Goal: Use online tool/utility: Utilize a website feature to perform a specific function

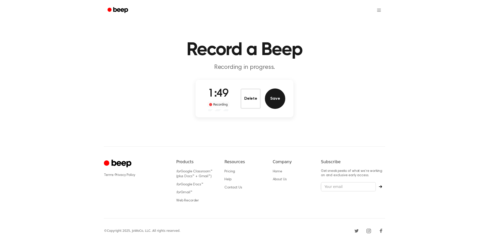
click at [273, 97] on button "Save" at bounding box center [275, 98] width 20 height 20
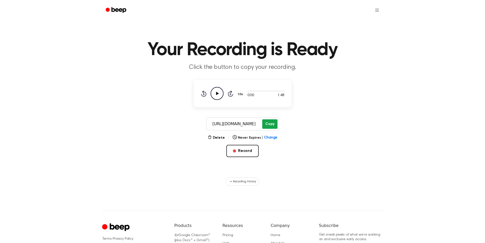
click at [268, 123] on button "Copy" at bounding box center [269, 123] width 15 height 9
click at [243, 154] on button "Record" at bounding box center [242, 151] width 32 height 12
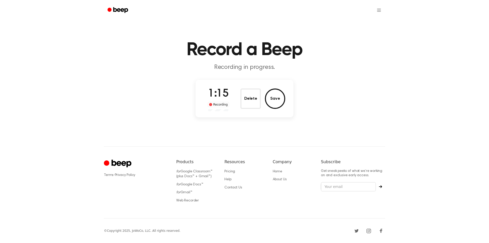
click at [277, 102] on button "Save" at bounding box center [275, 98] width 20 height 20
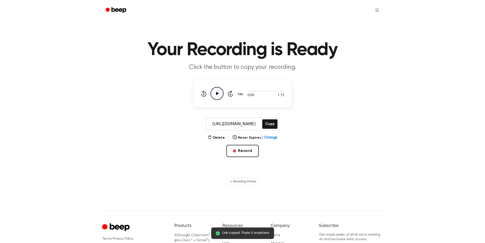
drag, startPoint x: 273, startPoint y: 124, endPoint x: 251, endPoint y: 117, distance: 23.1
click at [272, 124] on button "Copy" at bounding box center [269, 123] width 15 height 9
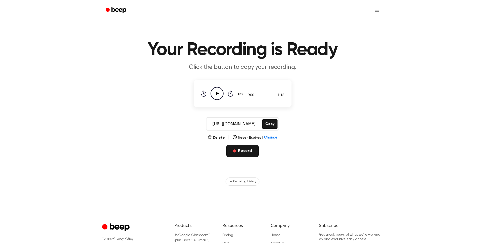
click at [237, 148] on button "Record" at bounding box center [242, 151] width 32 height 12
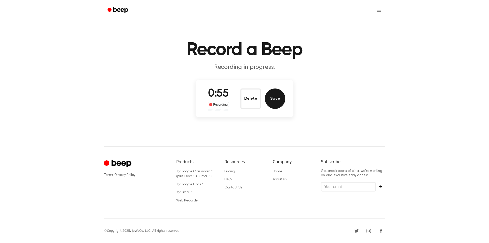
click at [275, 98] on button "Save" at bounding box center [275, 98] width 20 height 20
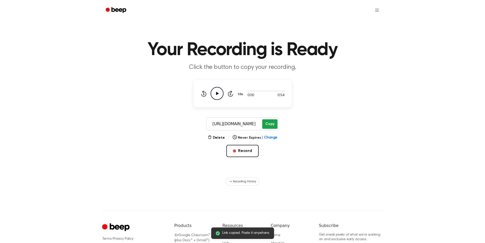
click at [269, 123] on button "Copy" at bounding box center [269, 123] width 15 height 9
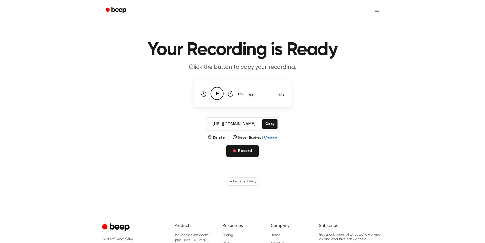
click at [252, 149] on button "Record" at bounding box center [242, 151] width 32 height 12
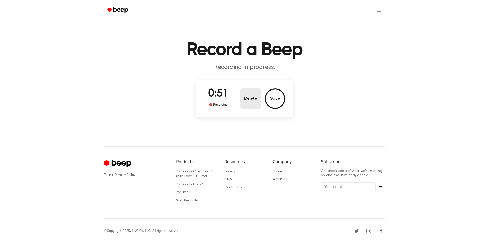
click at [247, 97] on button "Delete" at bounding box center [250, 98] width 20 height 20
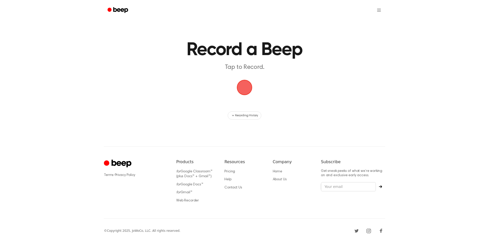
click at [248, 91] on span "button" at bounding box center [244, 87] width 14 height 14
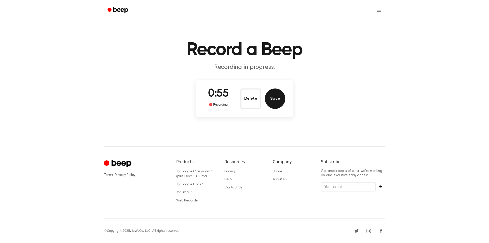
click at [278, 101] on button "Save" at bounding box center [275, 98] width 20 height 20
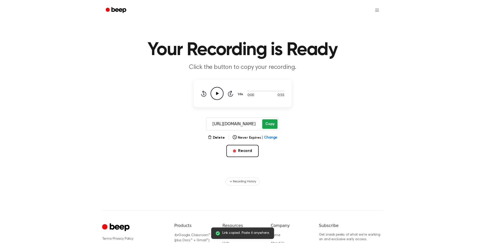
click at [269, 124] on button "Copy" at bounding box center [269, 123] width 15 height 9
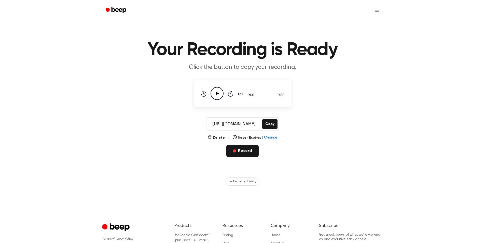
click at [249, 147] on button "Record" at bounding box center [242, 151] width 32 height 12
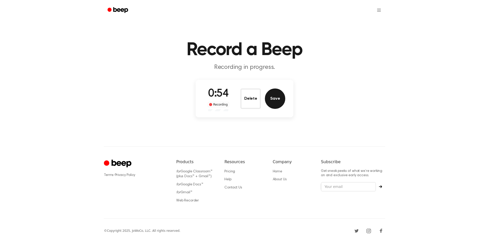
click at [280, 98] on button "Save" at bounding box center [275, 98] width 20 height 20
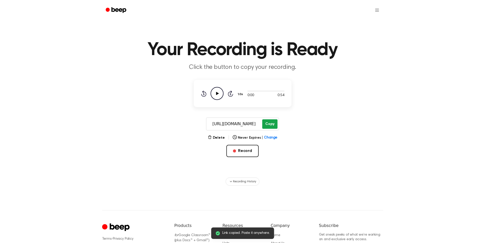
click at [267, 123] on button "Copy" at bounding box center [269, 123] width 15 height 9
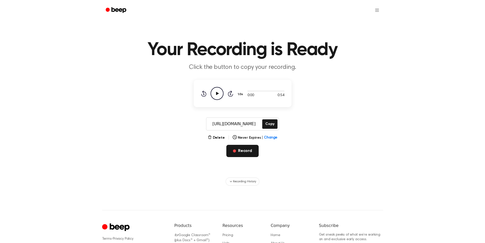
click at [242, 152] on button "Record" at bounding box center [242, 151] width 32 height 12
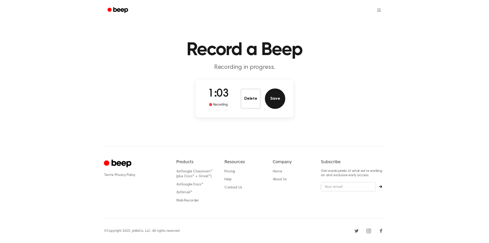
click at [269, 96] on button "Save" at bounding box center [275, 98] width 20 height 20
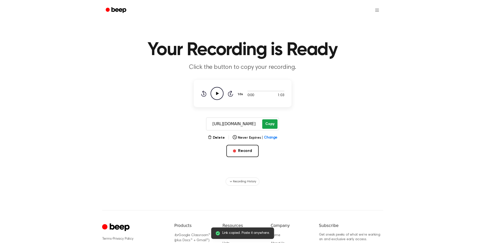
click at [266, 123] on button "Copy" at bounding box center [269, 123] width 15 height 9
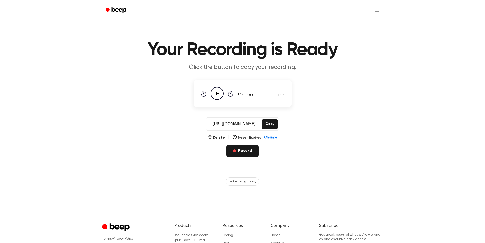
click at [242, 157] on button "Record" at bounding box center [242, 151] width 32 height 12
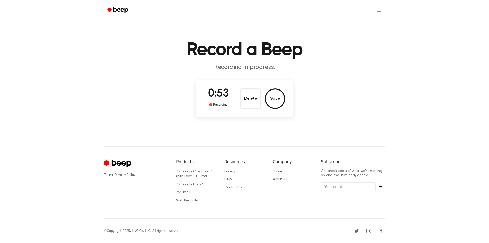
click at [268, 97] on button "Save" at bounding box center [275, 98] width 20 height 20
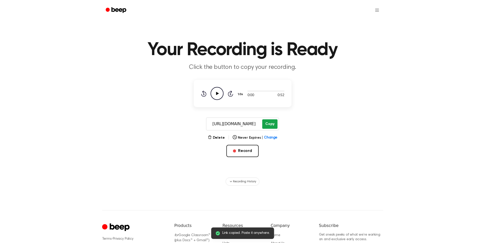
click at [269, 124] on button "Copy" at bounding box center [269, 123] width 15 height 9
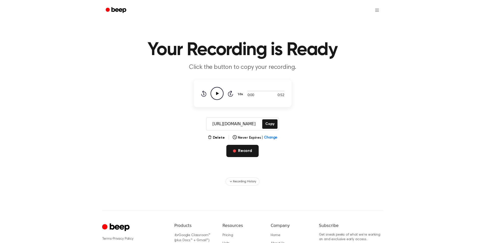
click at [236, 152] on button "Record" at bounding box center [242, 151] width 32 height 12
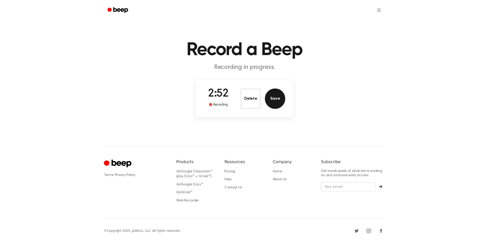
click at [280, 104] on button "Save" at bounding box center [275, 98] width 20 height 20
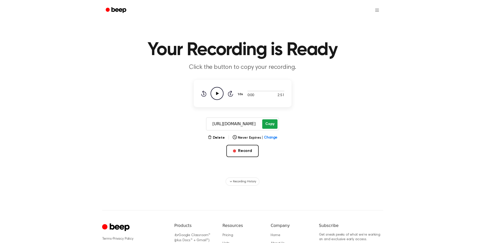
click at [270, 123] on button "Copy" at bounding box center [269, 123] width 15 height 9
drag, startPoint x: 437, startPoint y: 9, endPoint x: 441, endPoint y: 8, distance: 4.1
click at [441, 9] on header at bounding box center [242, 10] width 485 height 20
click at [441, 8] on header at bounding box center [242, 10] width 485 height 20
click at [343, 63] on header "Your Recording is Ready Click the button to copy your recording." at bounding box center [242, 56] width 473 height 31
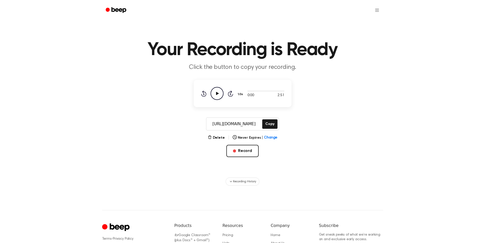
click at [352, 48] on h1 "Your Recording is Ready" at bounding box center [242, 50] width 261 height 18
